Goal: Information Seeking & Learning: Learn about a topic

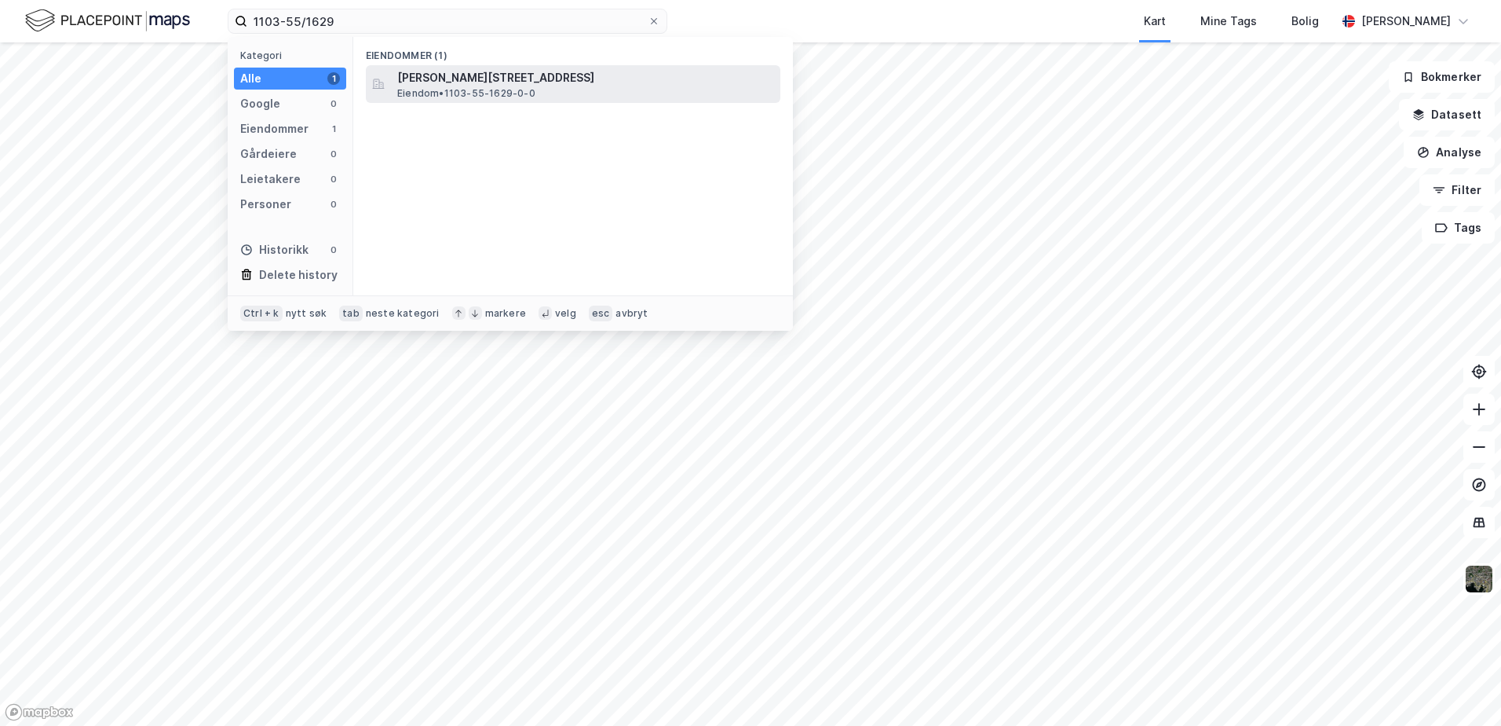
click at [424, 75] on span "[PERSON_NAME][STREET_ADDRESS]" at bounding box center [585, 77] width 377 height 19
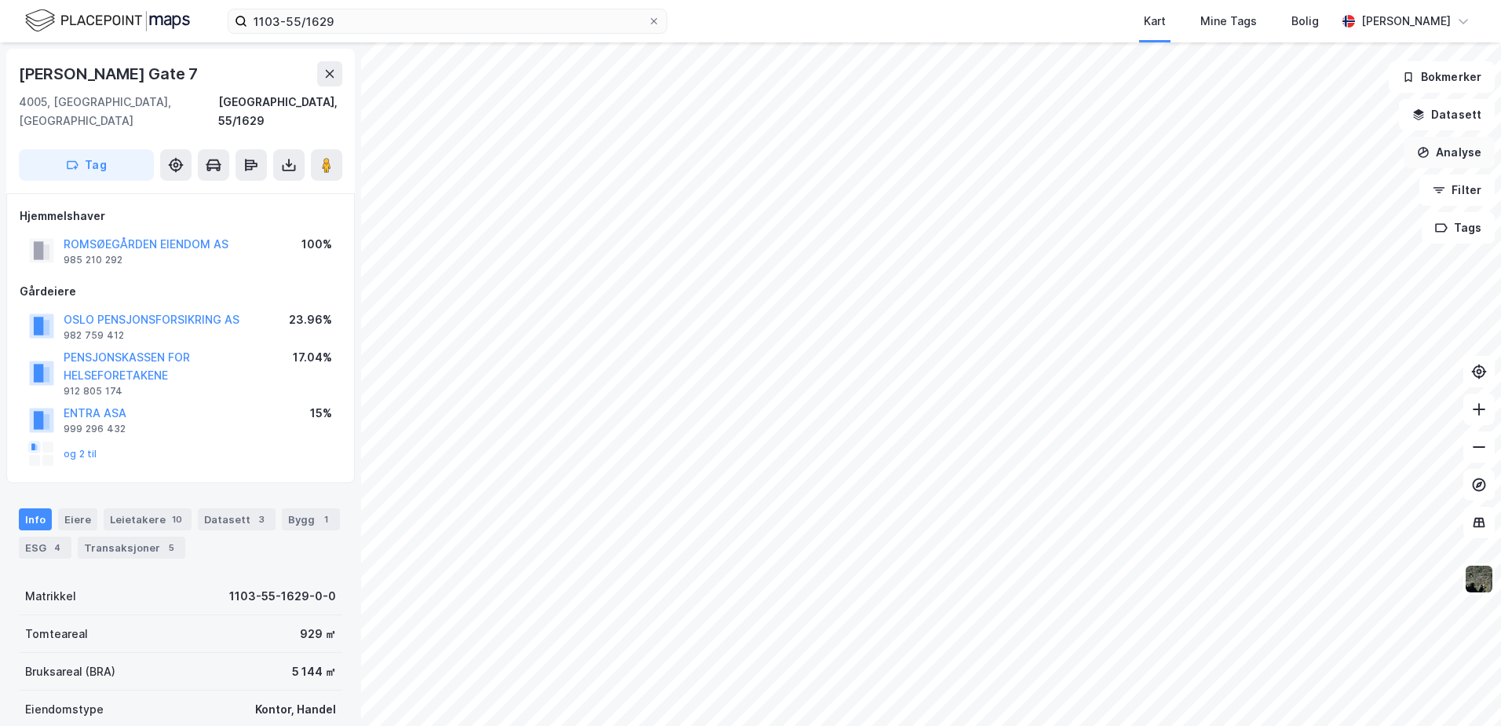
click at [1439, 151] on button "Analyse" at bounding box center [1449, 152] width 91 height 31
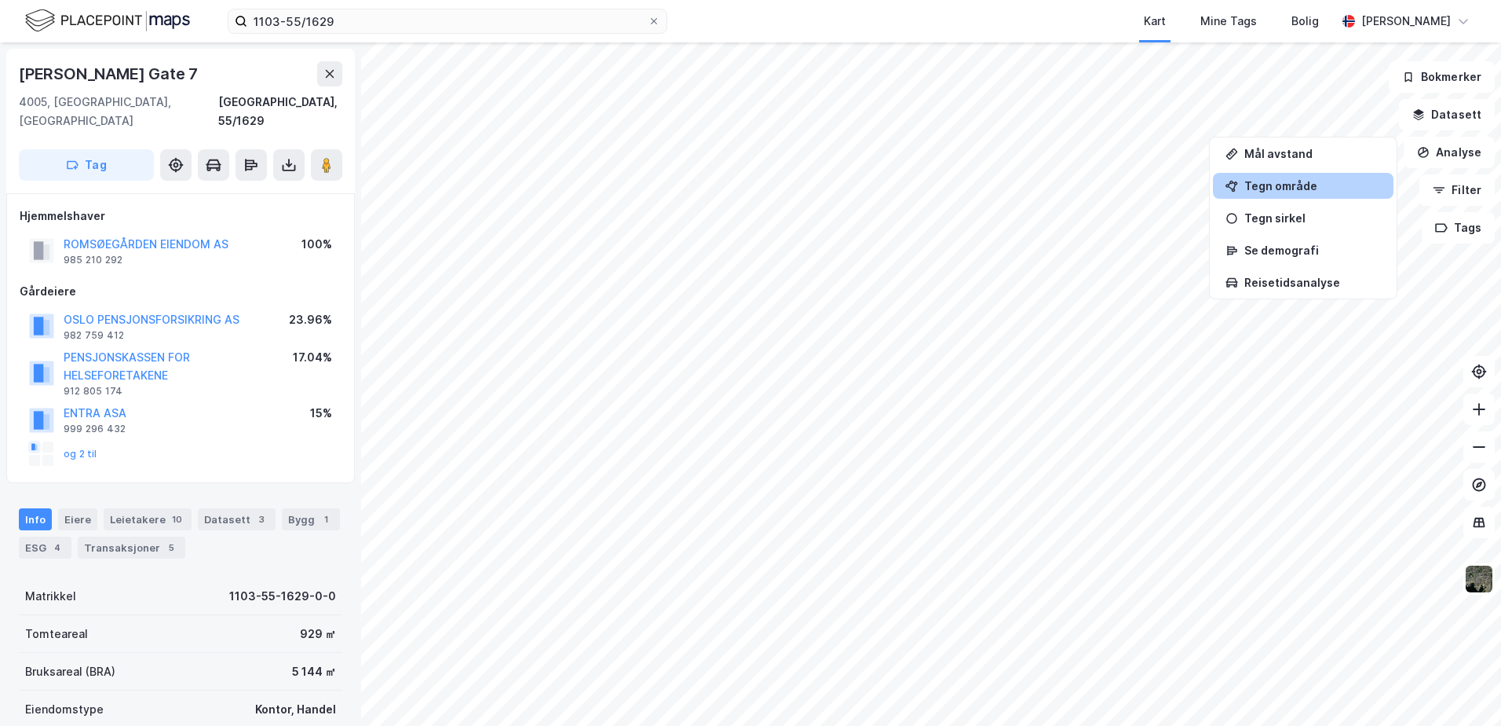
click at [1296, 174] on div "Tegn område" at bounding box center [1303, 186] width 181 height 26
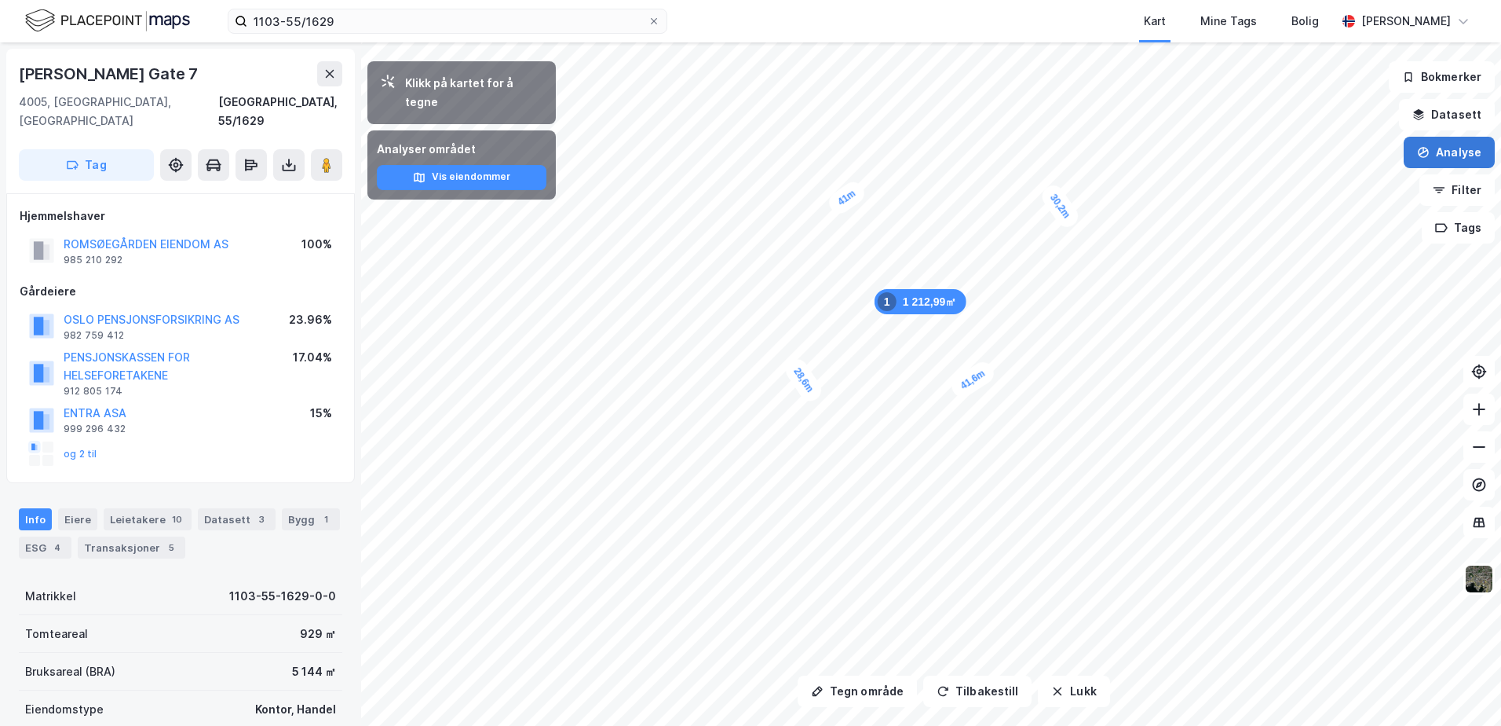
click at [1433, 147] on button "Analyse" at bounding box center [1449, 152] width 91 height 31
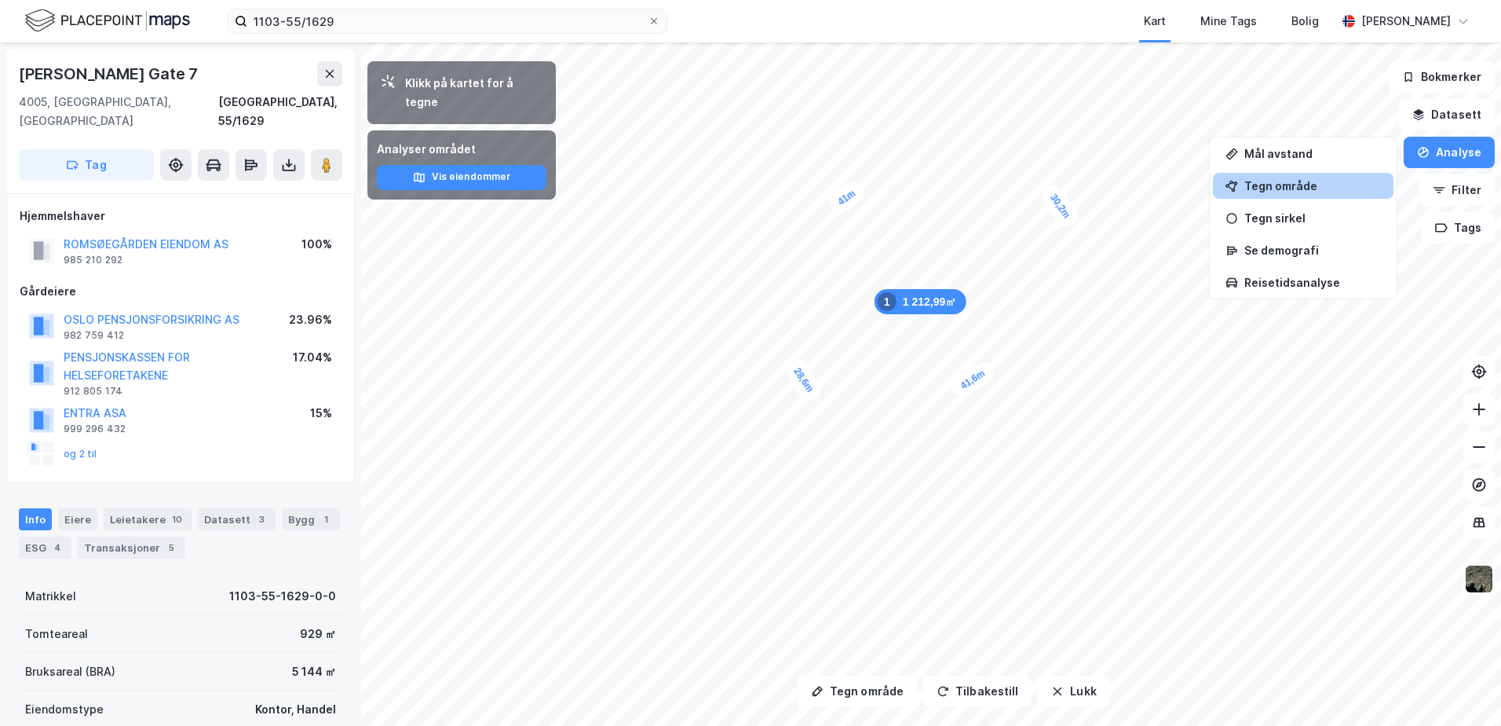
click at [1303, 185] on div "Tegn område" at bounding box center [1313, 185] width 137 height 13
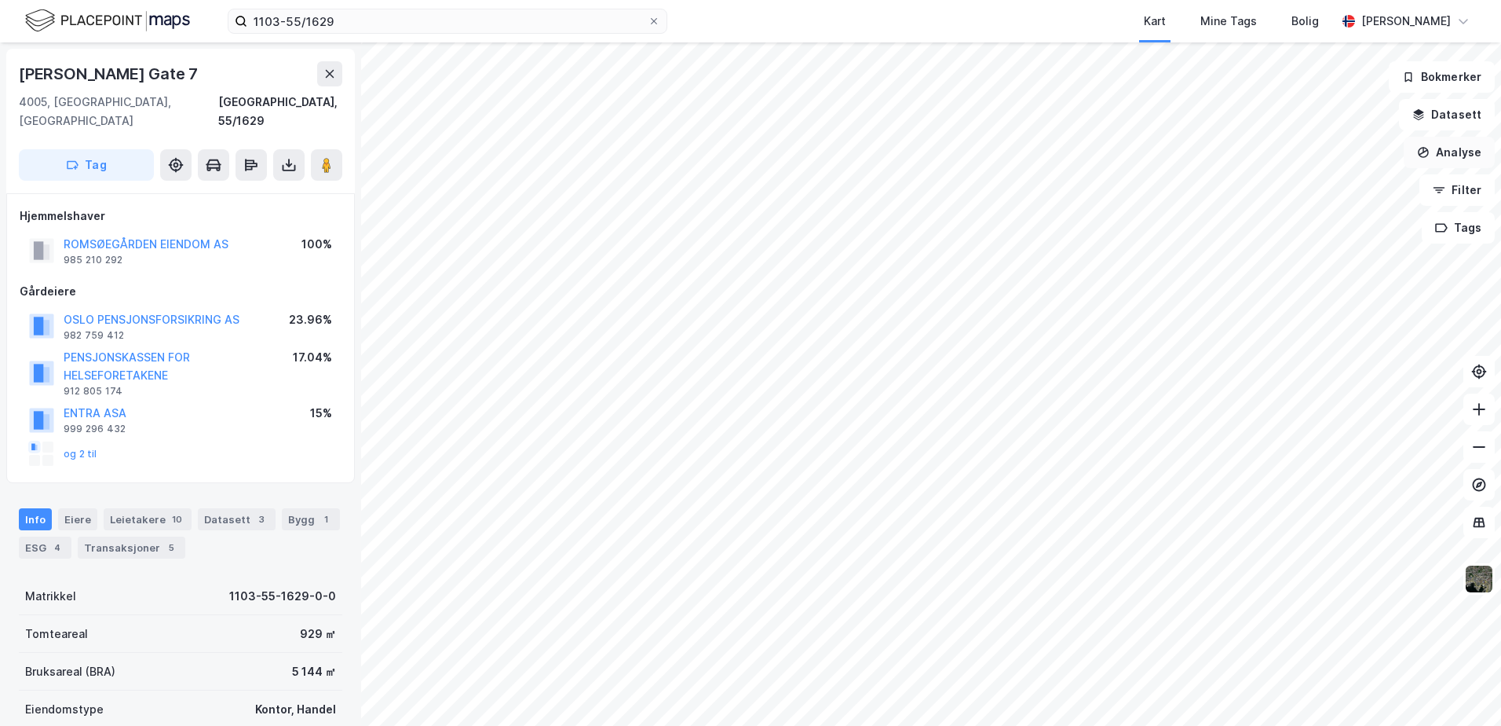
click at [1446, 148] on button "Analyse" at bounding box center [1449, 152] width 91 height 31
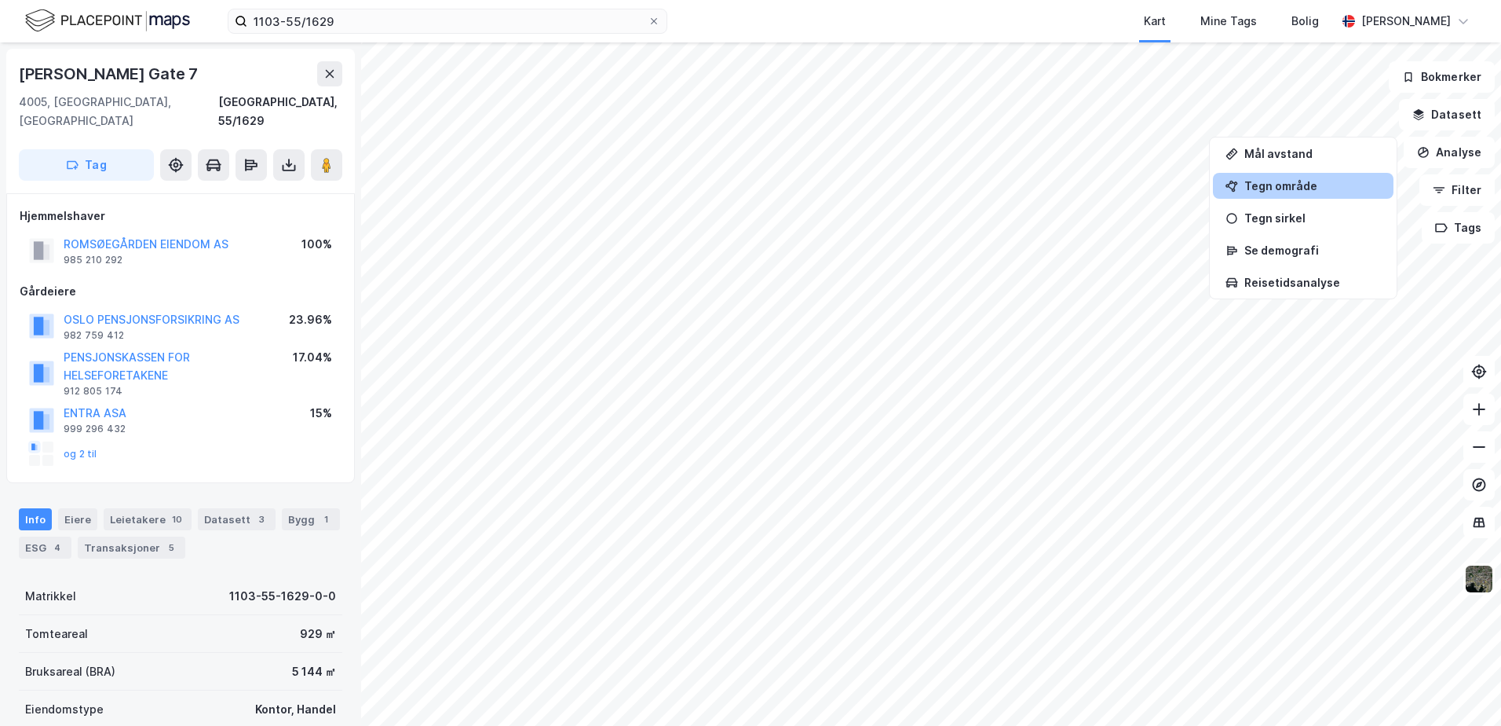
click at [1269, 184] on div "Tegn område" at bounding box center [1313, 185] width 137 height 13
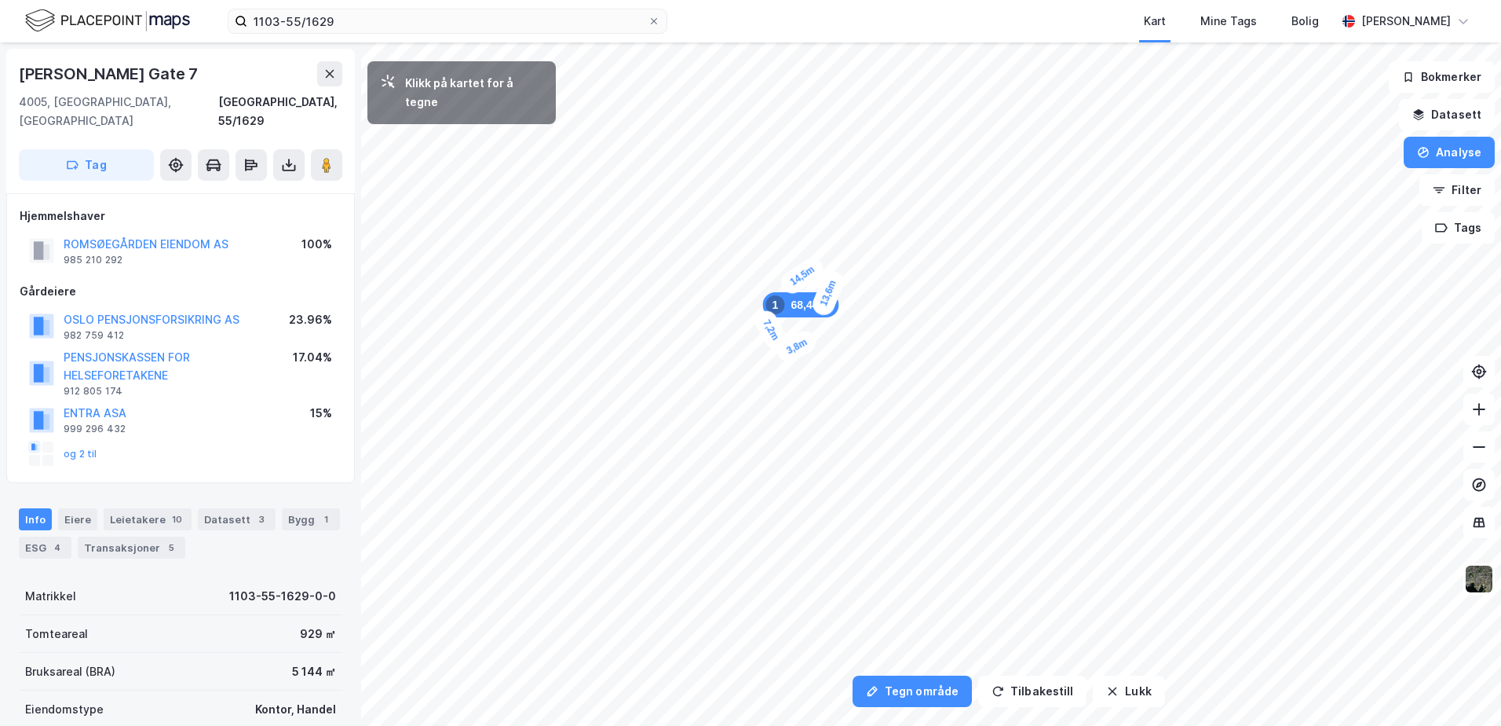
click at [810, 339] on div "3,8m" at bounding box center [797, 346] width 46 height 38
click at [894, 316] on div "1,5m" at bounding box center [894, 323] width 25 height 42
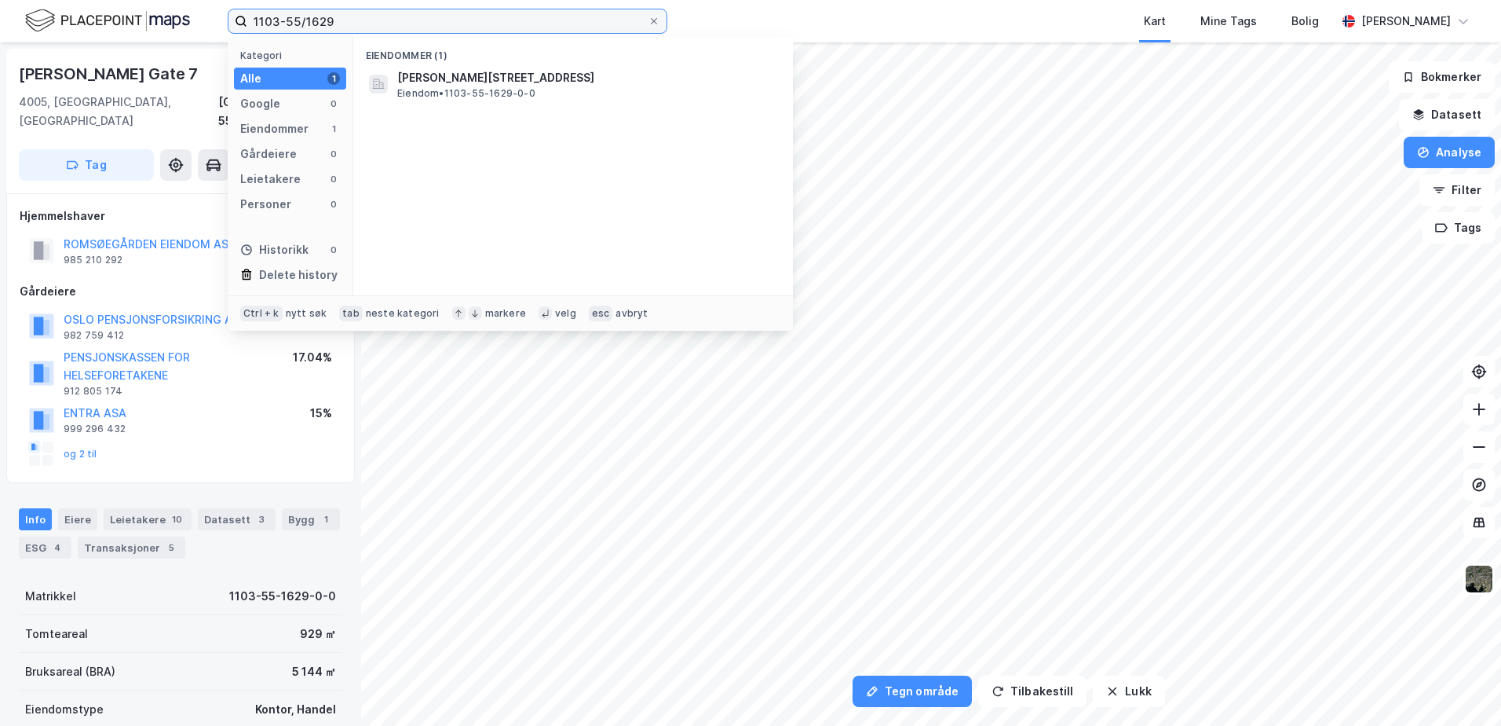
drag, startPoint x: 381, startPoint y: 31, endPoint x: 28, endPoint y: 10, distance: 353.2
click at [28, 10] on div "1103-55/1629 Kategori Alle 1 Google 0 Eiendommer 1 Gårdeiere 0 Leietakere 0 Per…" at bounding box center [750, 21] width 1501 height 42
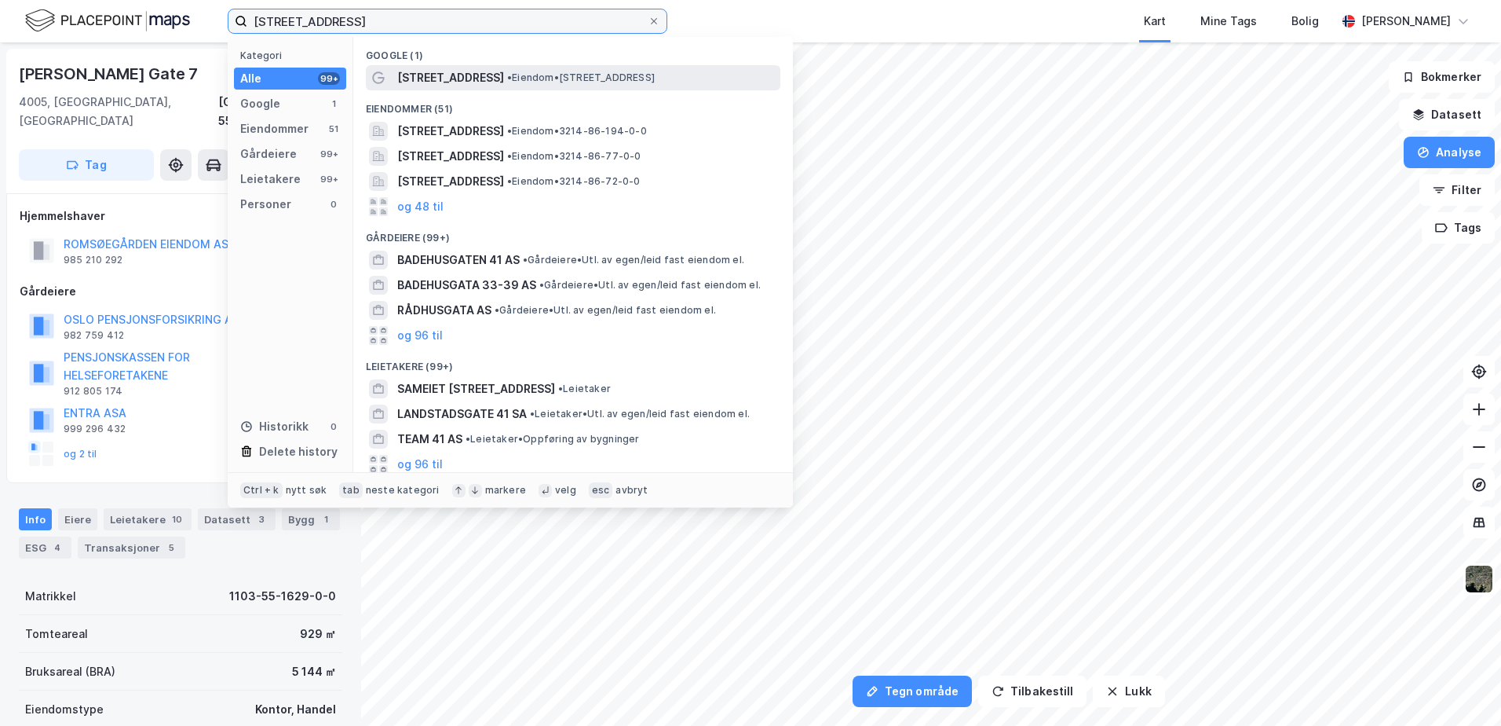
type input "[STREET_ADDRESS]"
click at [441, 70] on span "[STREET_ADDRESS]" at bounding box center [450, 77] width 107 height 19
